Goal: Information Seeking & Learning: Learn about a topic

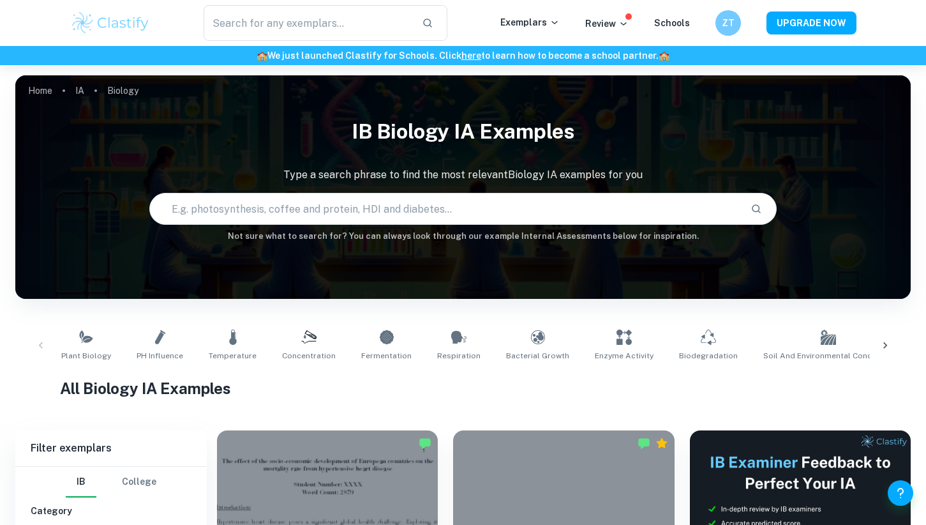
scroll to position [273, 0]
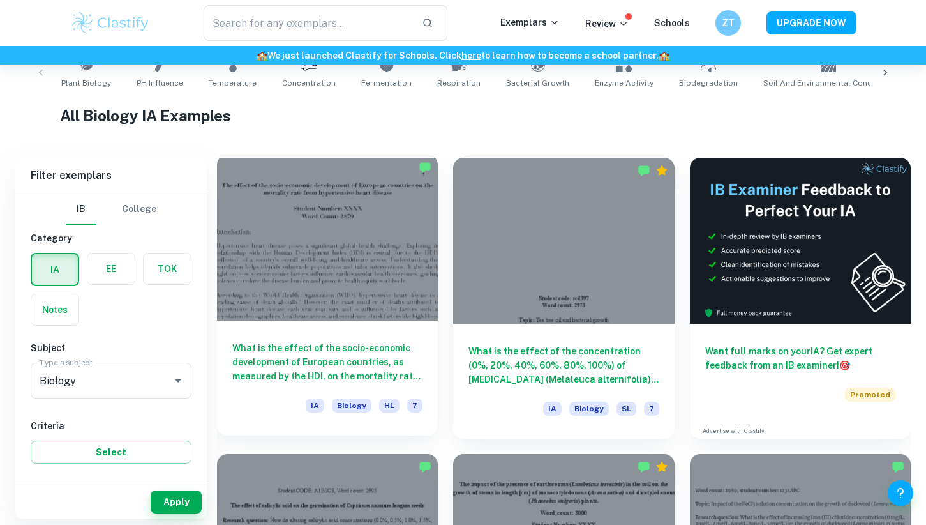
click at [351, 356] on h6 "What is the effect of the socio-economic development of European countries, as …" at bounding box center [327, 362] width 190 height 42
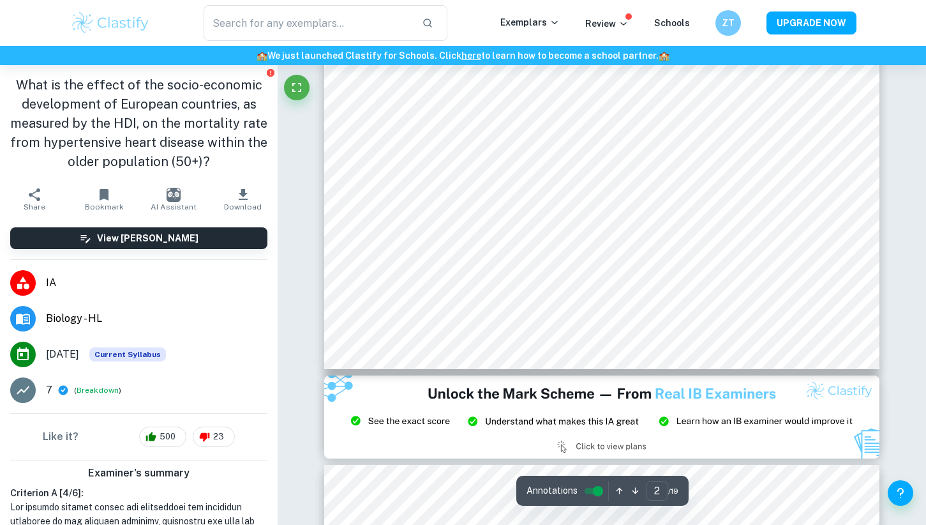
scroll to position [1378, 0]
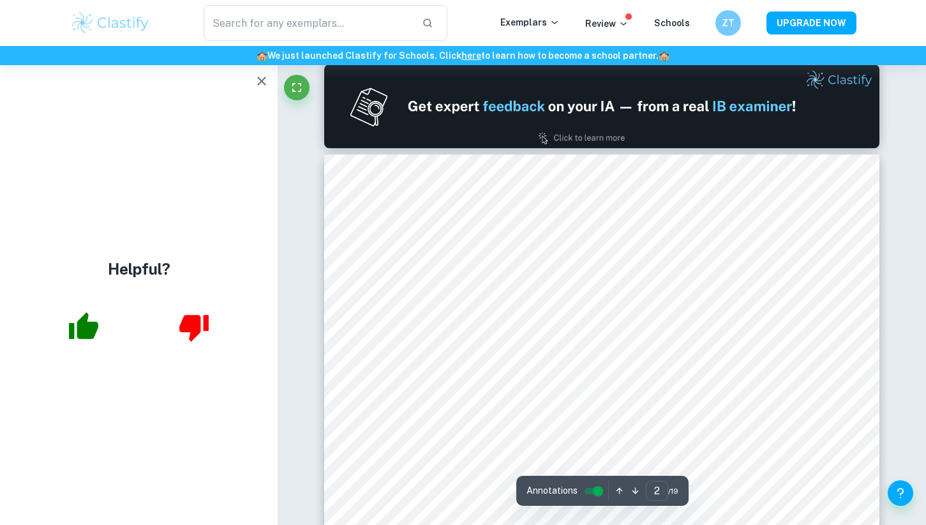
type input "1"
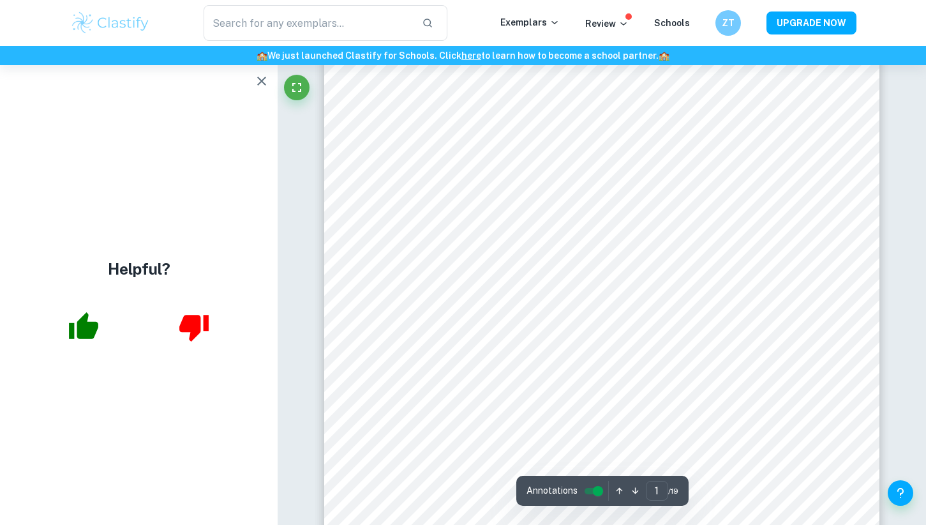
scroll to position [0, 0]
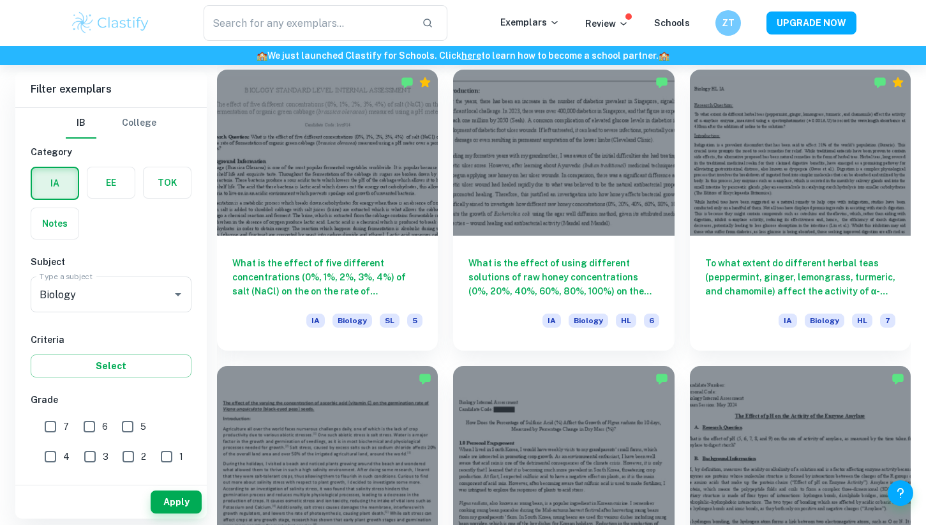
scroll to position [1549, 0]
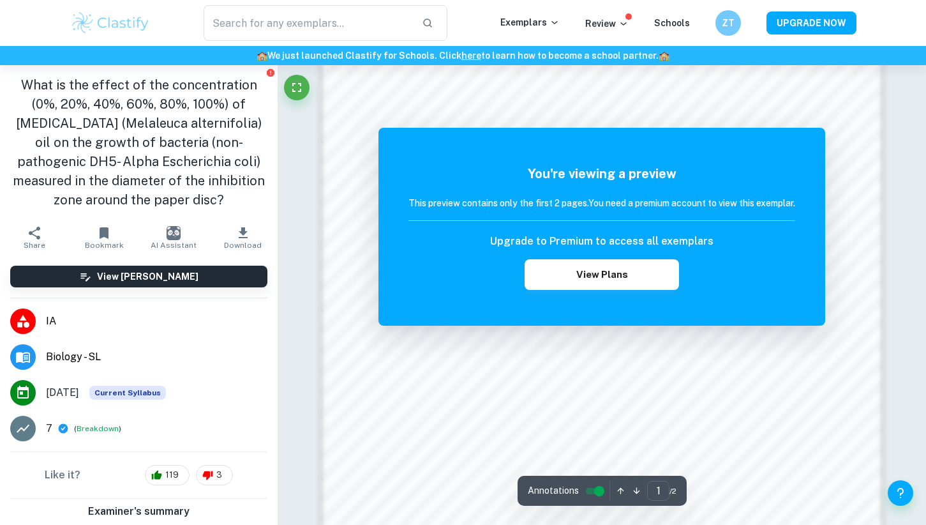
scroll to position [1219, 0]
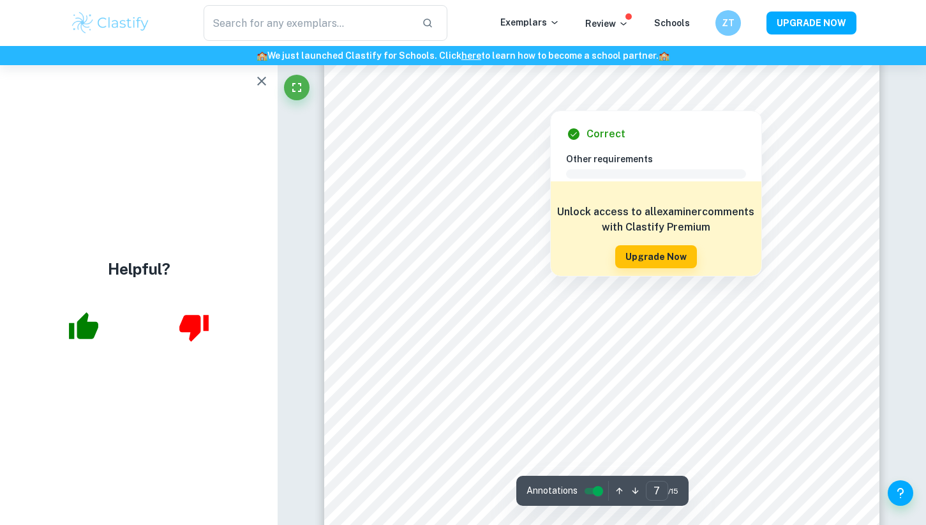
scroll to position [5053, 0]
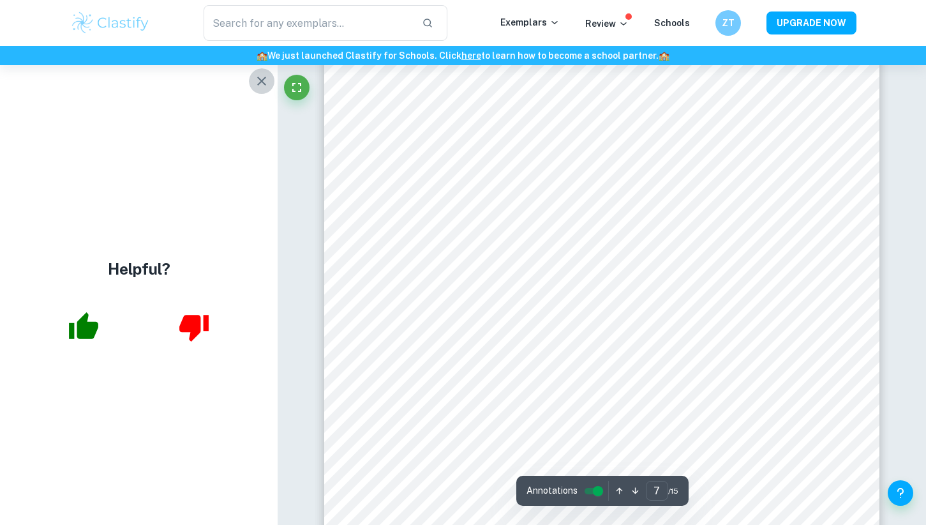
click at [260, 84] on icon "button" at bounding box center [261, 80] width 15 height 15
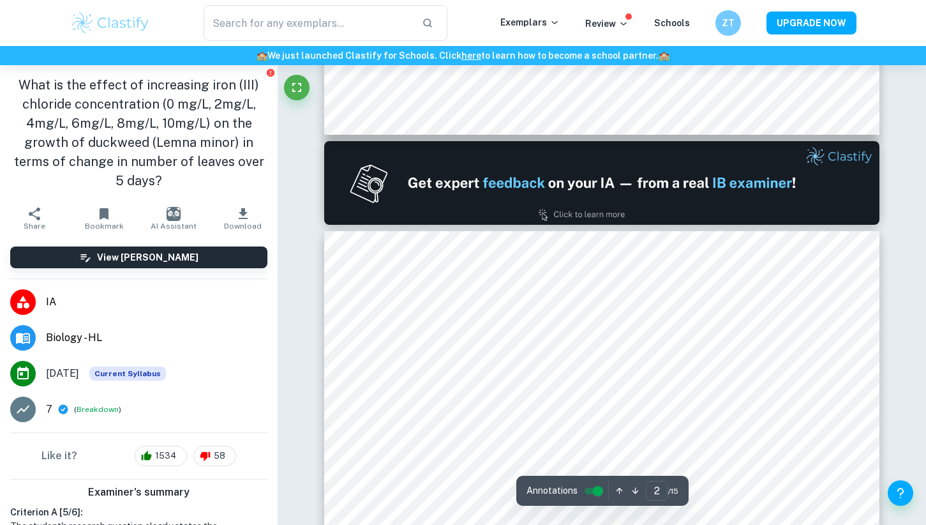
scroll to position [714, 0]
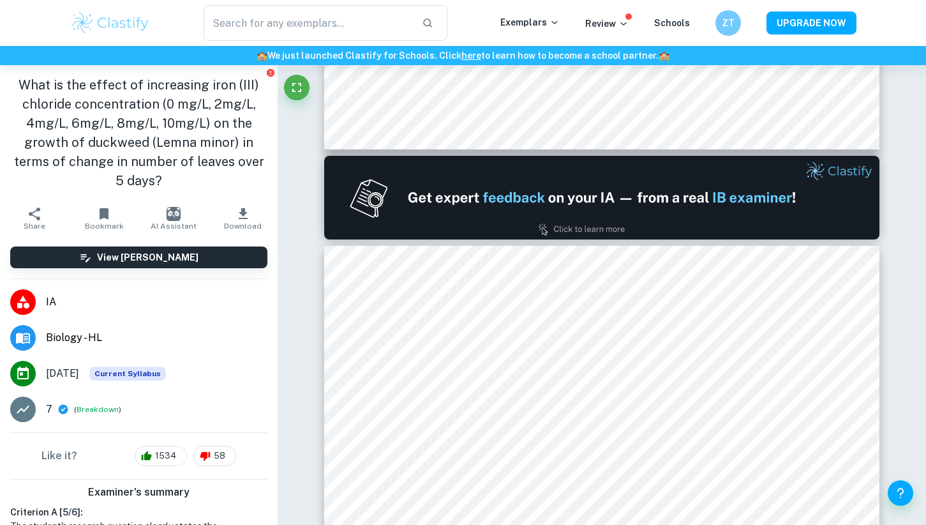
type input "1"
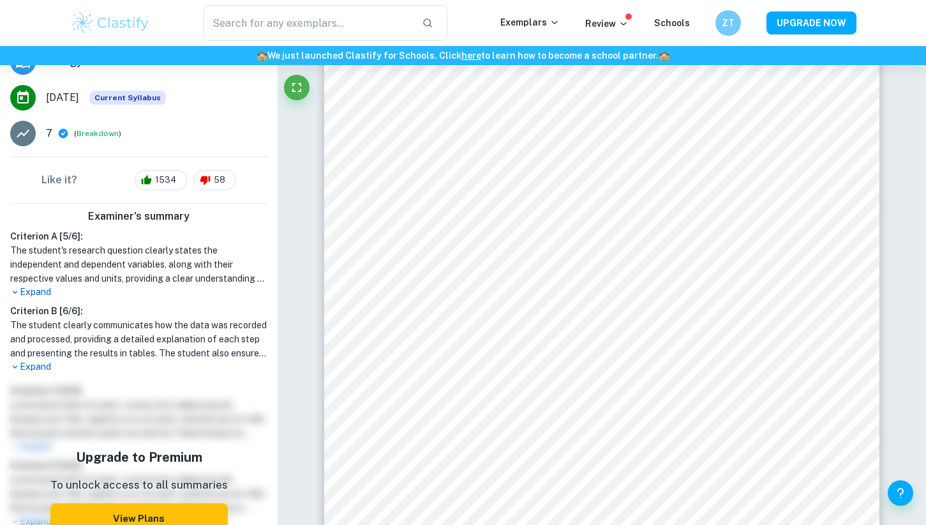
scroll to position [279, 0]
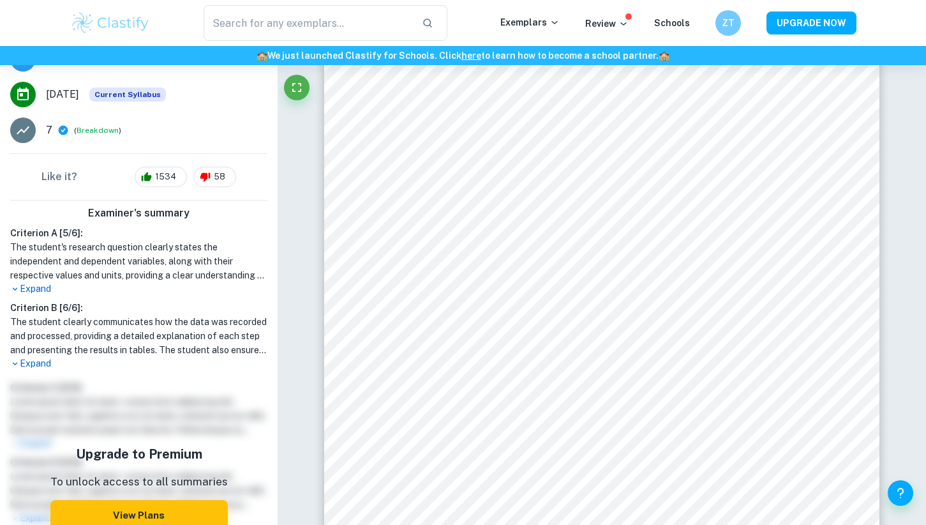
click at [28, 367] on p "Expand" at bounding box center [138, 363] width 257 height 13
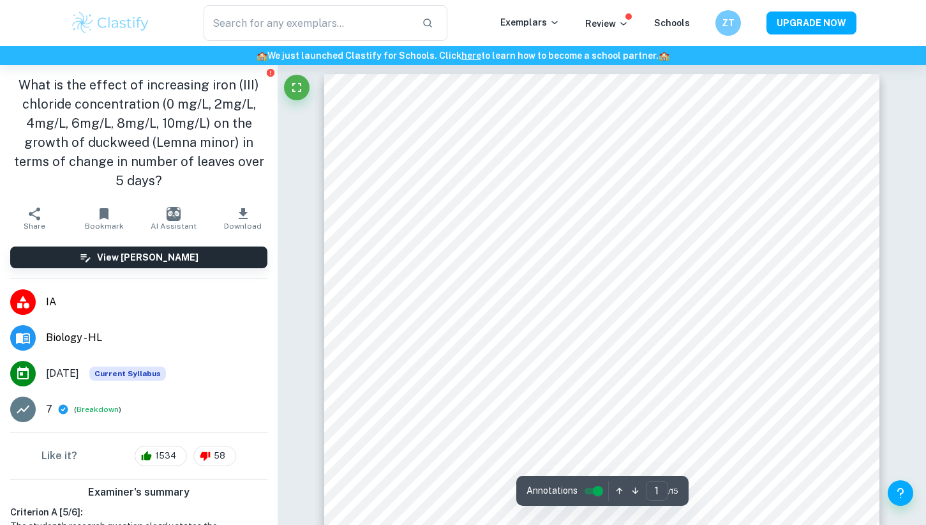
scroll to position [0, 0]
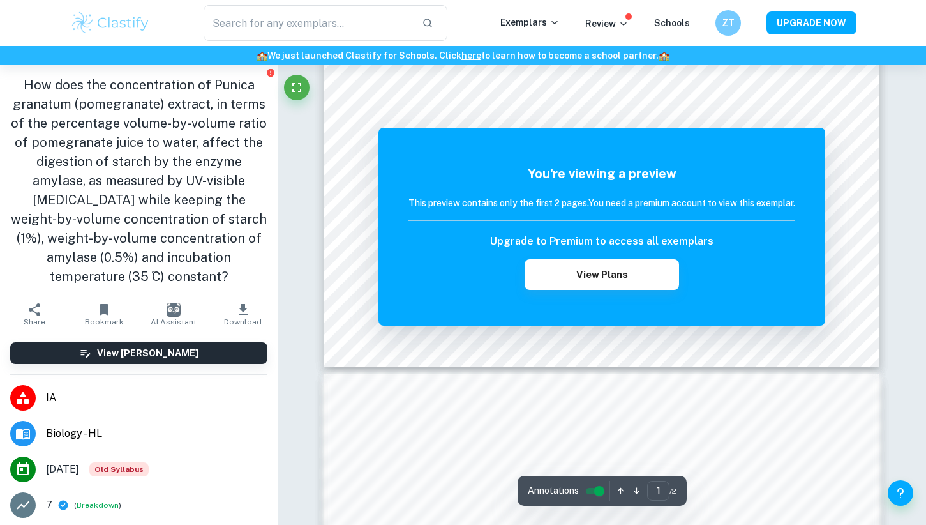
scroll to position [434, 0]
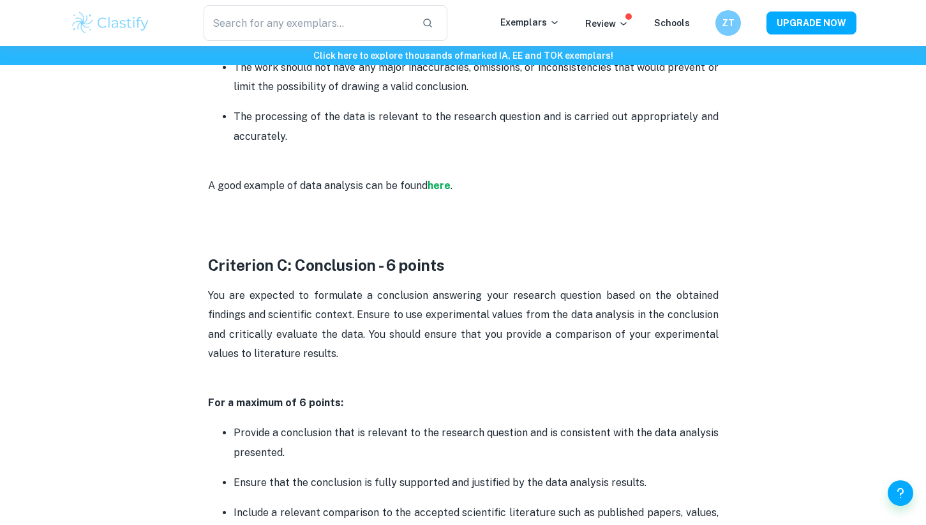
scroll to position [1808, 0]
